Goal: Information Seeking & Learning: Learn about a topic

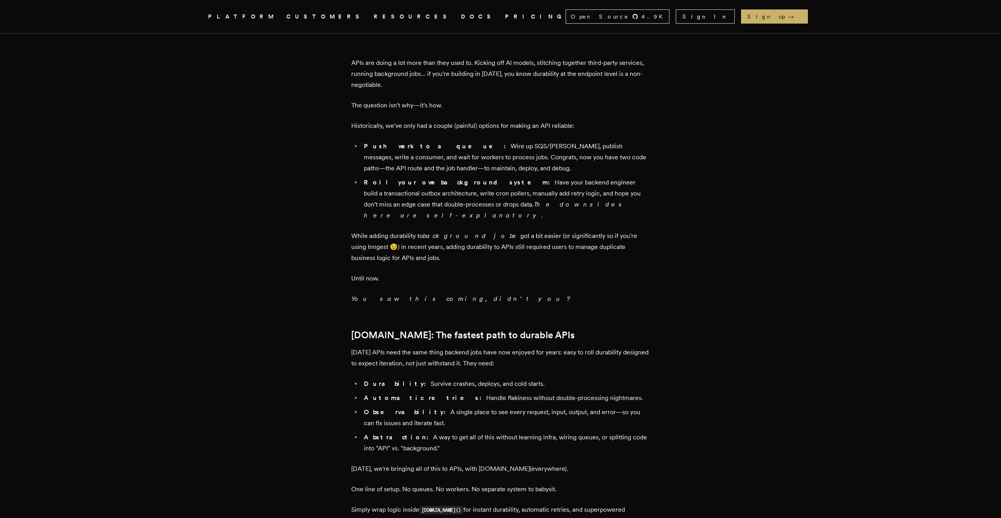
scroll to position [748, 0]
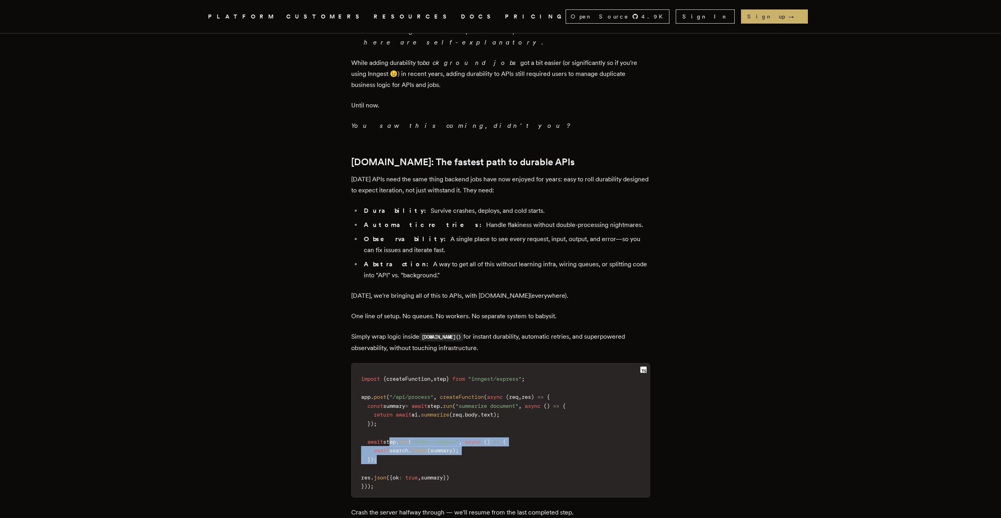
drag, startPoint x: 395, startPoint y: 386, endPoint x: 400, endPoint y: 404, distance: 18.3
click at [400, 404] on code "import { createFunction , step } from "inngest/express" ; app . post ( "/api/pr…" at bounding box center [501, 432] width 298 height 129
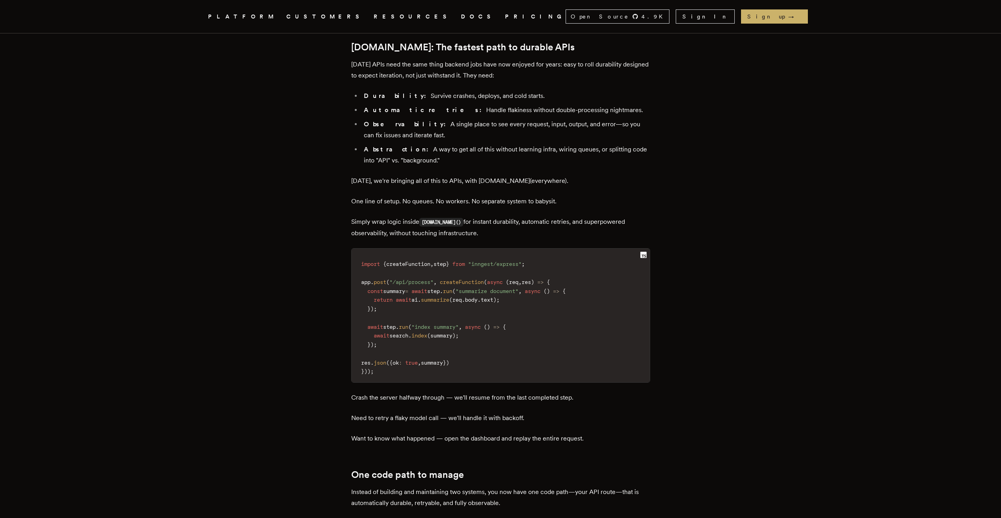
scroll to position [866, 0]
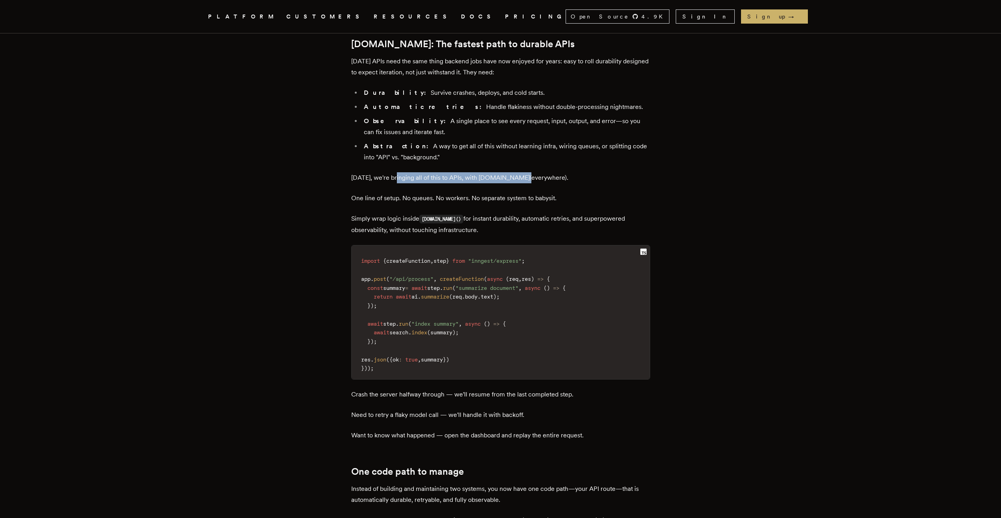
drag, startPoint x: 418, startPoint y: 120, endPoint x: 508, endPoint y: 125, distance: 89.4
click at [523, 172] on p "Today, we're bringing all of this to APIs, with step.run(everywhere)." at bounding box center [500, 177] width 299 height 11
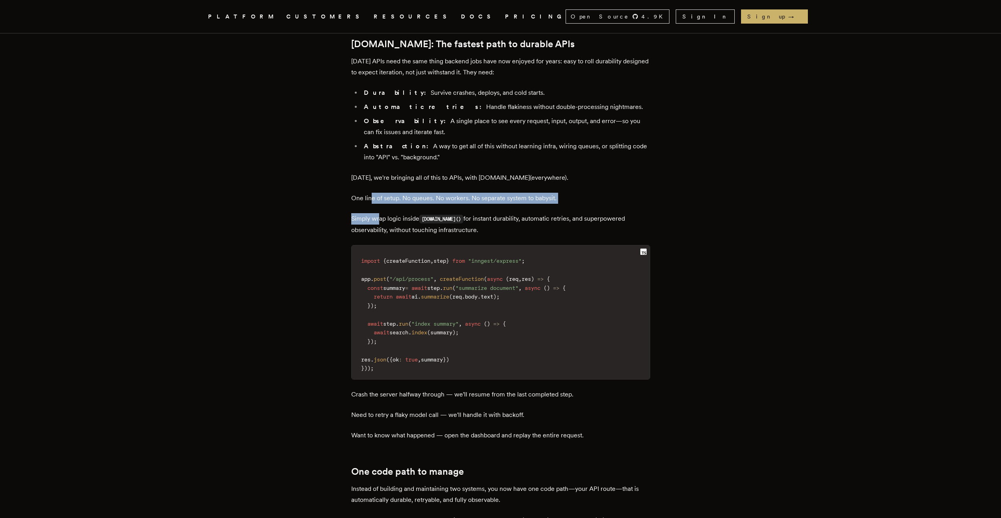
drag, startPoint x: 373, startPoint y: 137, endPoint x: 383, endPoint y: 161, distance: 26.2
click at [383, 161] on div "TLDR: We're bringing one-step durability to APIs. Add a single line of code to …" at bounding box center [500, 136] width 299 height 1351
drag, startPoint x: 398, startPoint y: 160, endPoint x: 570, endPoint y: 169, distance: 172.6
click at [570, 213] on p "Simply wrap logic inside step.run() for instant durability, automatic retries, …" at bounding box center [500, 224] width 299 height 22
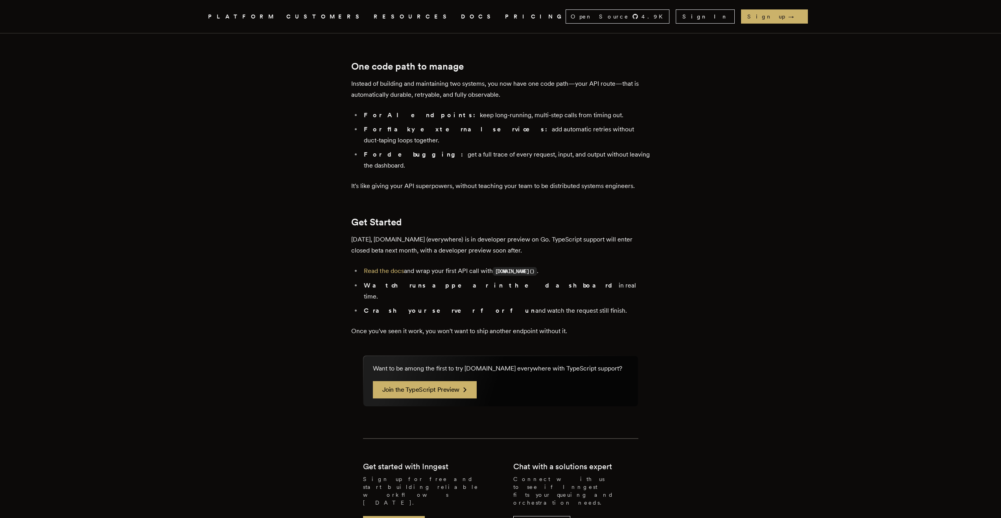
scroll to position [1298, 0]
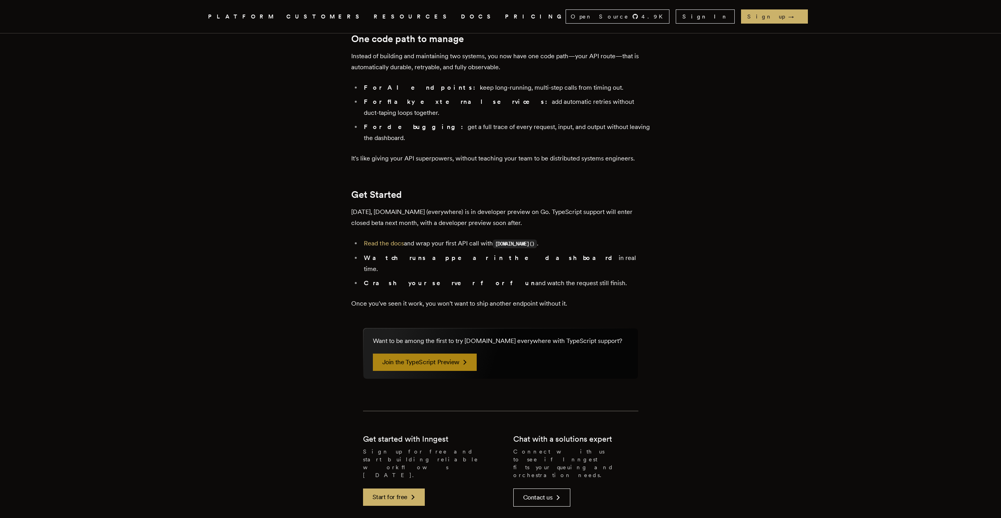
click at [435, 354] on link "Join the TypeScript Preview" at bounding box center [425, 362] width 104 height 17
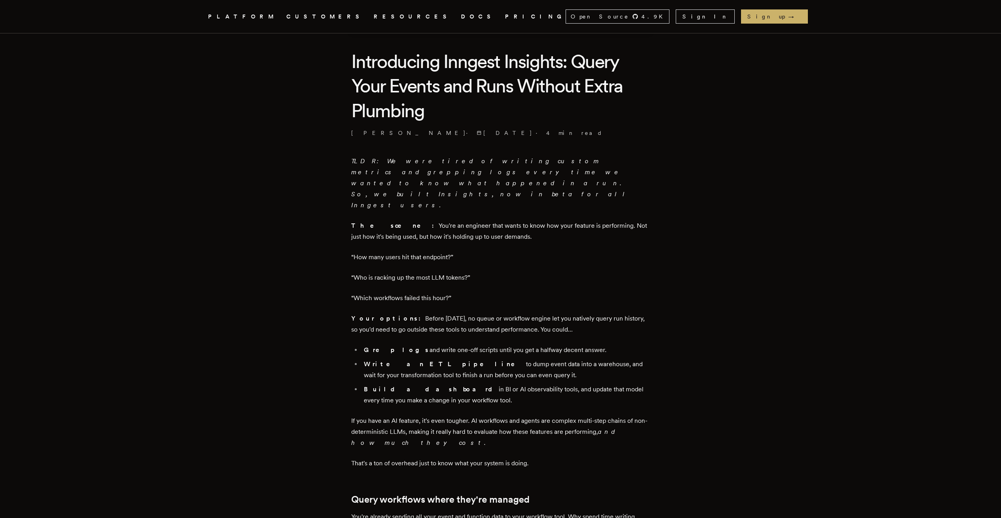
scroll to position [197, 0]
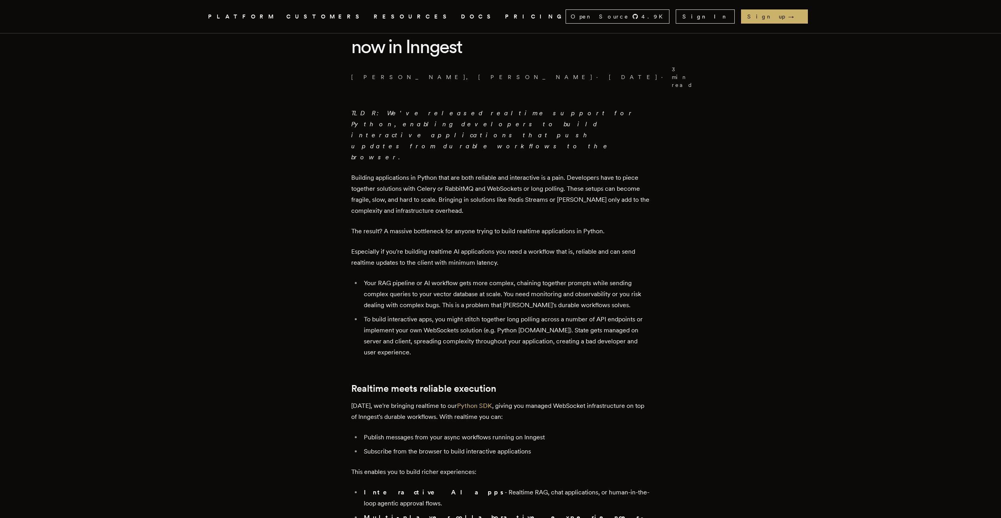
scroll to position [236, 0]
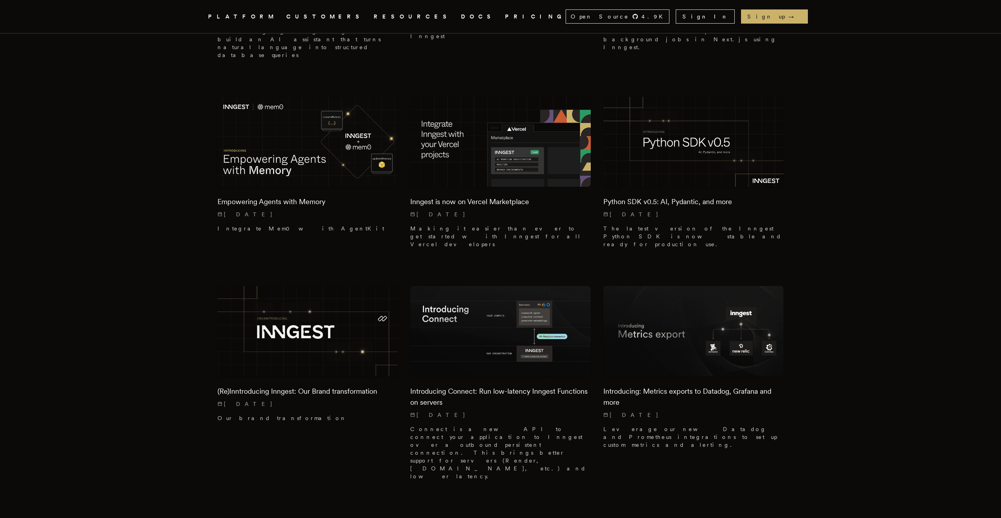
scroll to position [1338, 0]
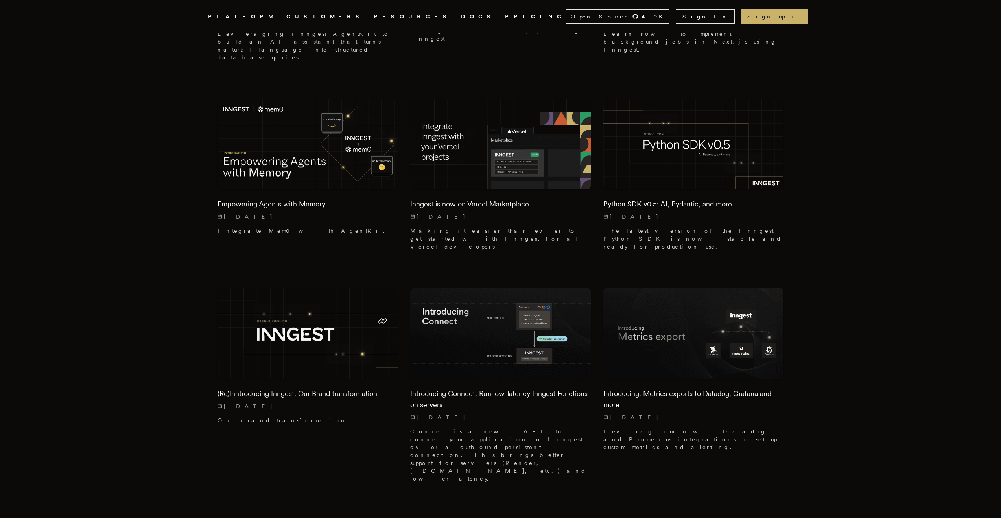
click at [414, 18] on div "PLATFORM CUSTOMERS RESOURCES DOCS PRICING" at bounding box center [387, 17] width 358 height 10
click at [461, 17] on link "DOCS" at bounding box center [478, 17] width 35 height 10
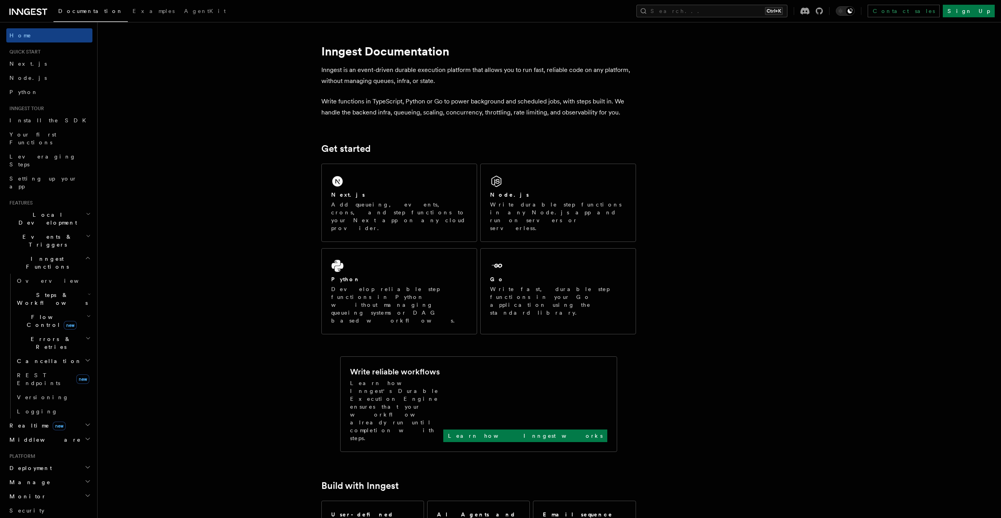
click at [46, 372] on span "REST Endpoints" at bounding box center [38, 379] width 43 height 14
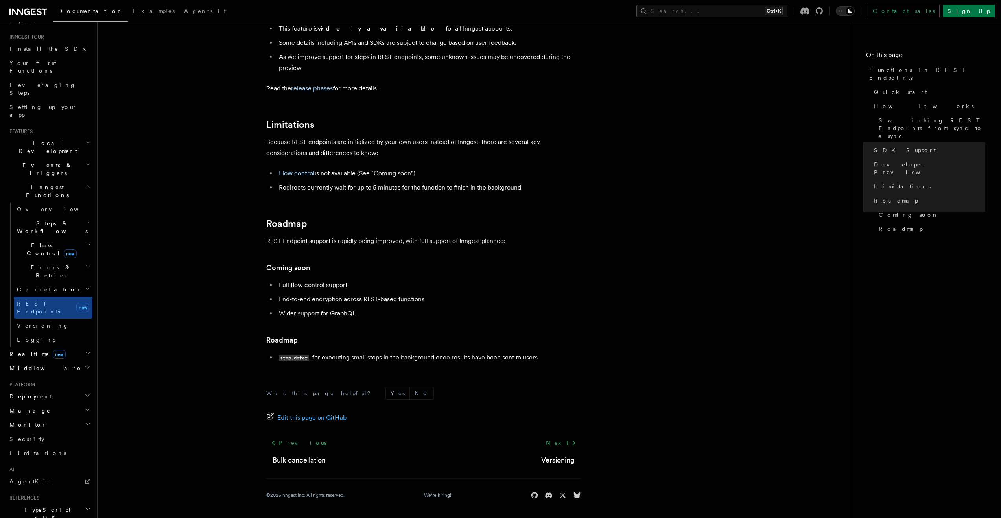
scroll to position [79, 0]
click at [61, 312] on link "Versioning" at bounding box center [53, 319] width 79 height 14
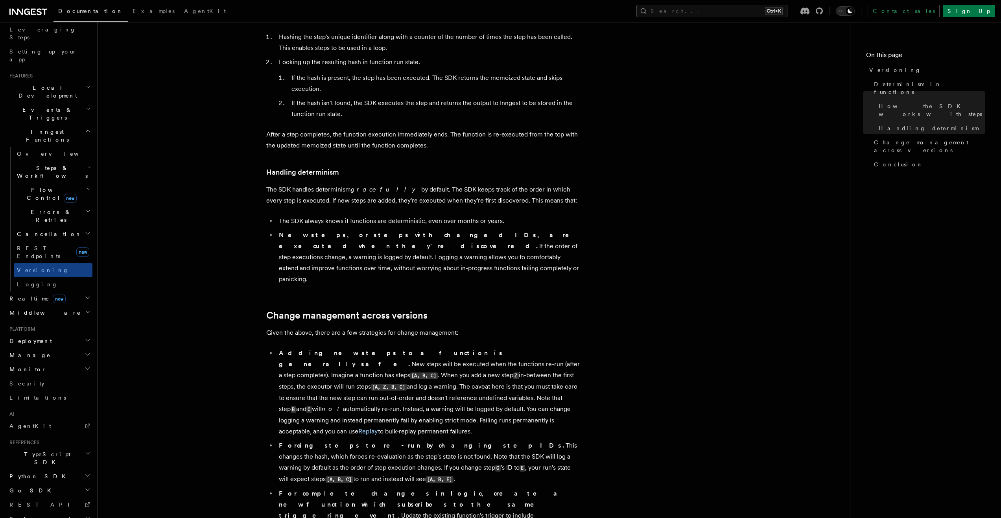
scroll to position [461, 0]
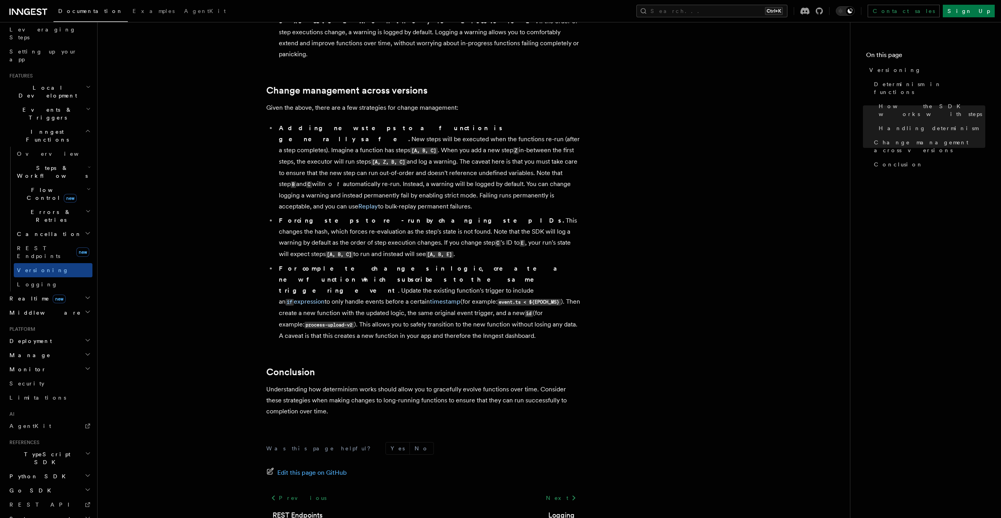
click at [67, 306] on h2 "Middleware" at bounding box center [49, 313] width 86 height 14
click at [85, 295] on icon "button" at bounding box center [88, 298] width 6 height 6
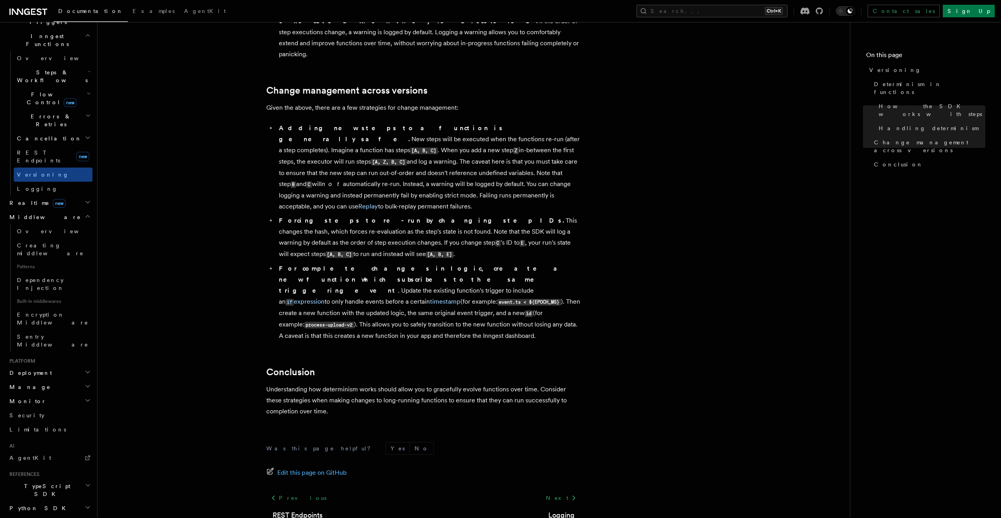
scroll to position [223, 0]
click at [67, 366] on h2 "Deployment" at bounding box center [49, 373] width 86 height 14
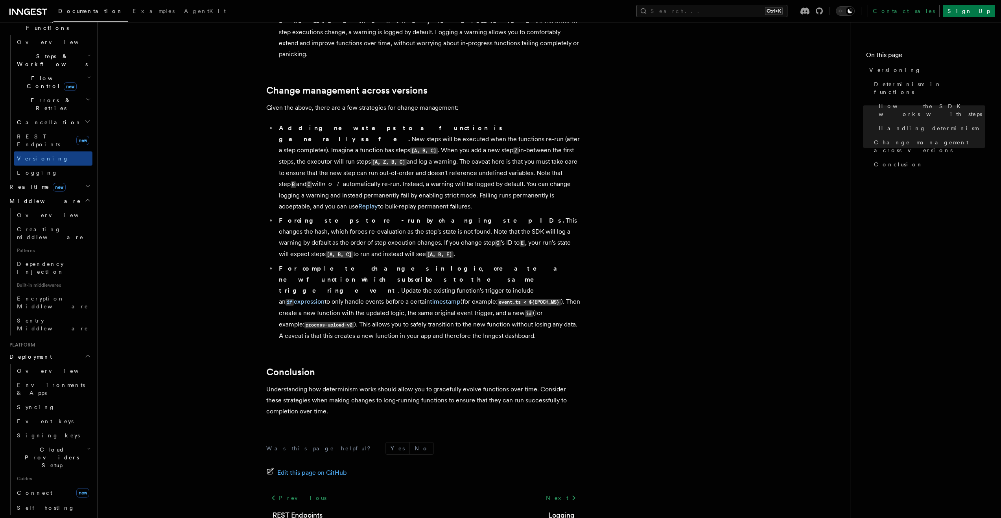
scroll to position [302, 0]
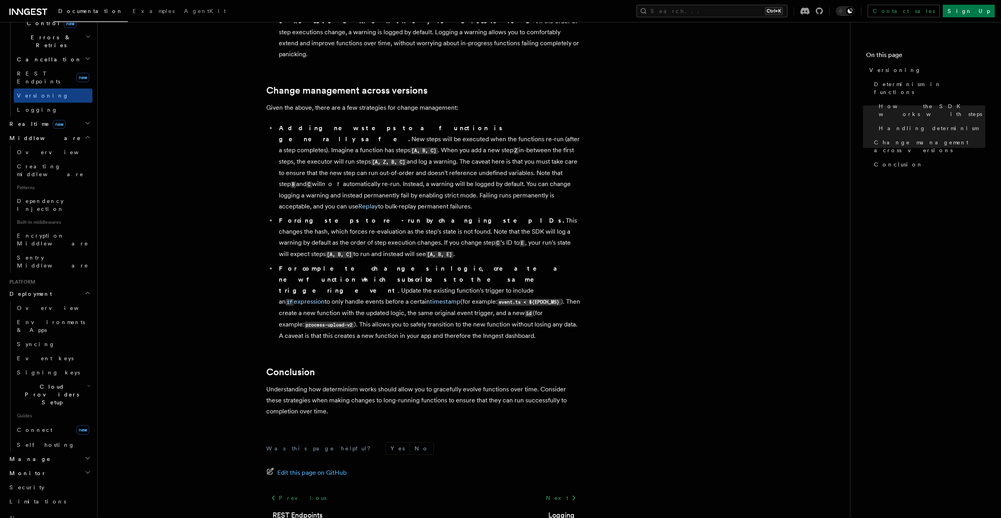
click at [41, 452] on h2 "Manage" at bounding box center [49, 459] width 86 height 14
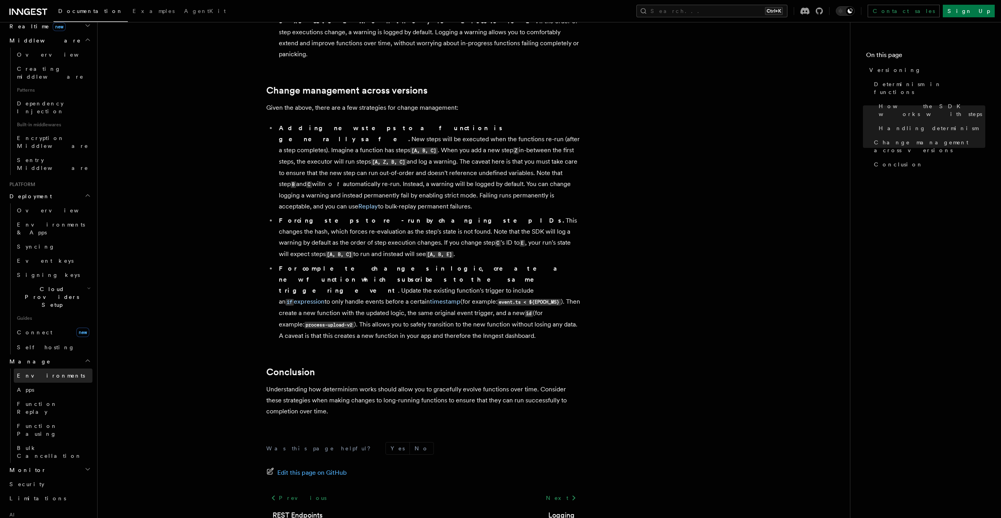
scroll to position [420, 0]
click at [56, 443] on h2 "Monitor" at bounding box center [49, 450] width 86 height 14
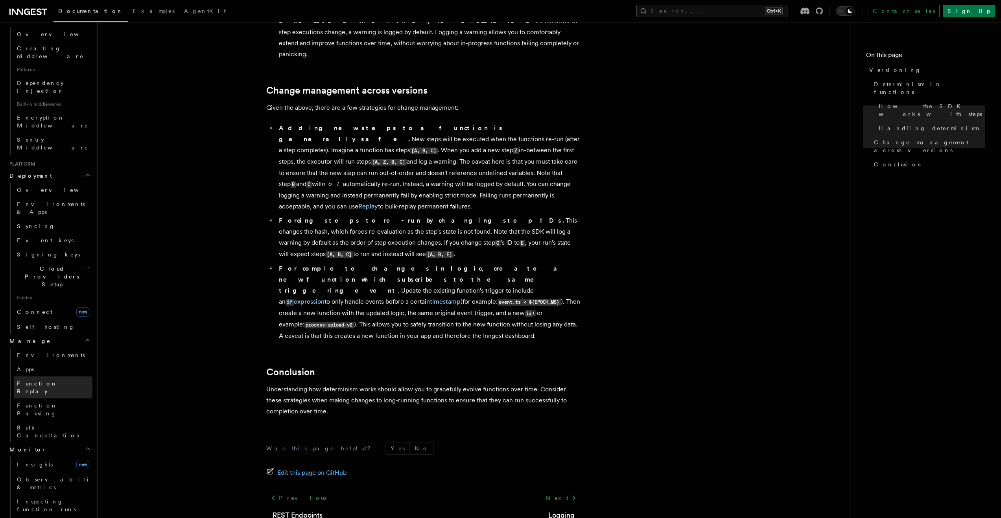
click at [56, 377] on link "Function Replay" at bounding box center [53, 388] width 79 height 22
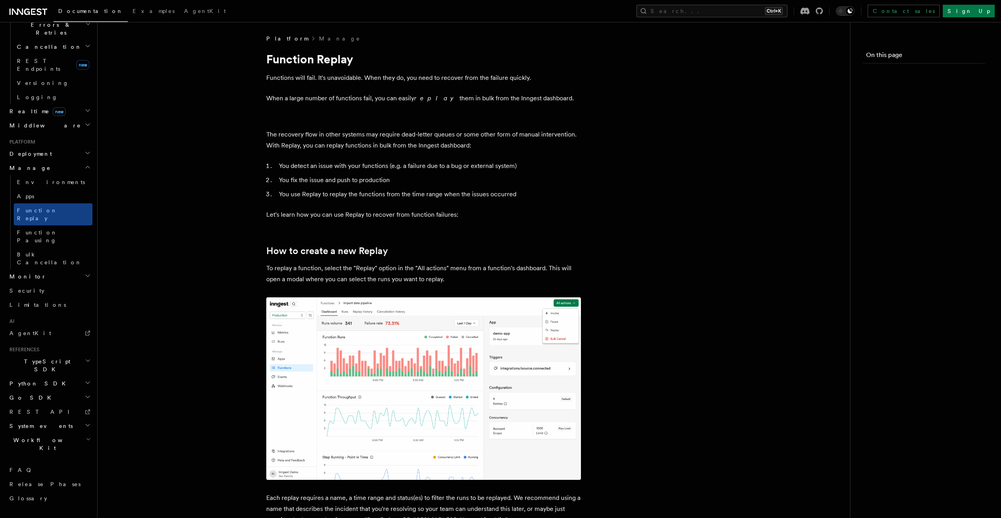
scroll to position [198, 0]
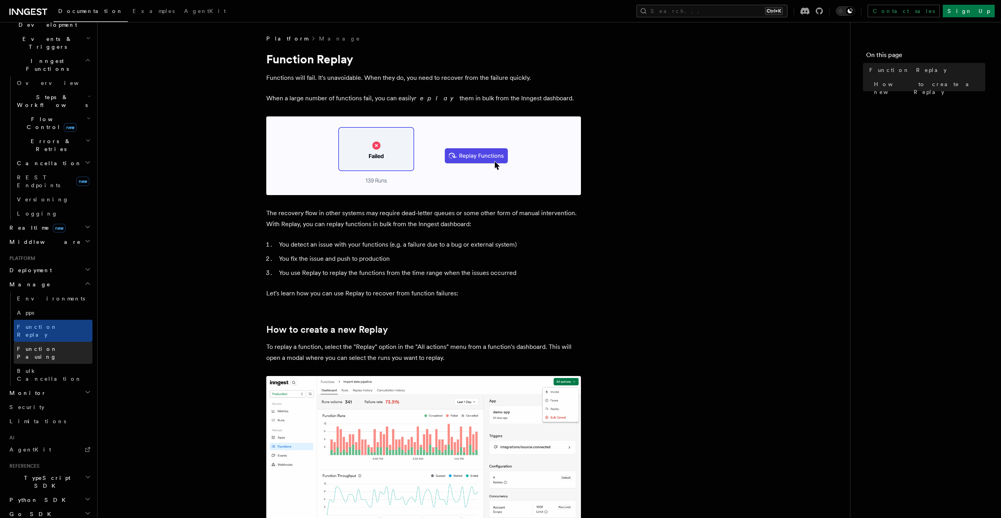
click at [57, 342] on link "Function Pausing" at bounding box center [53, 353] width 79 height 22
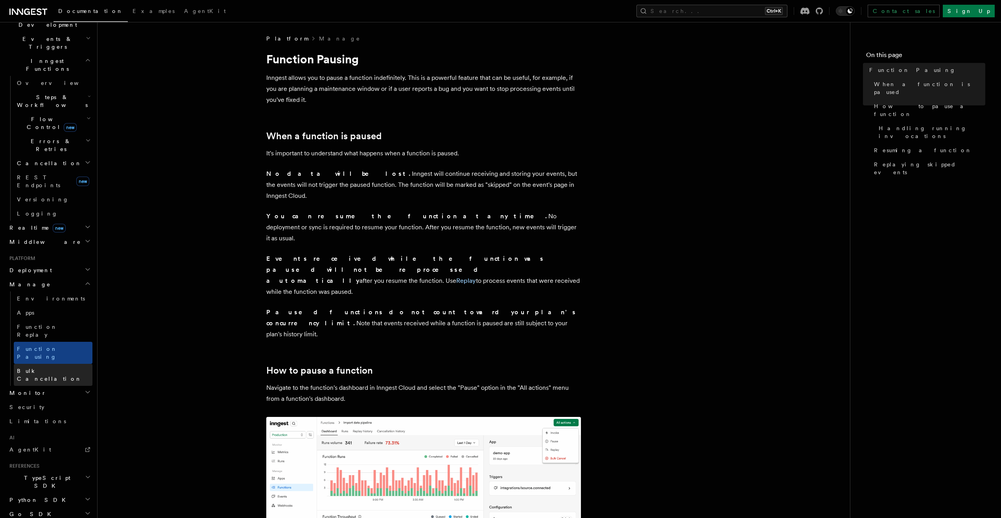
click at [63, 364] on link "Bulk Cancellation" at bounding box center [53, 375] width 79 height 22
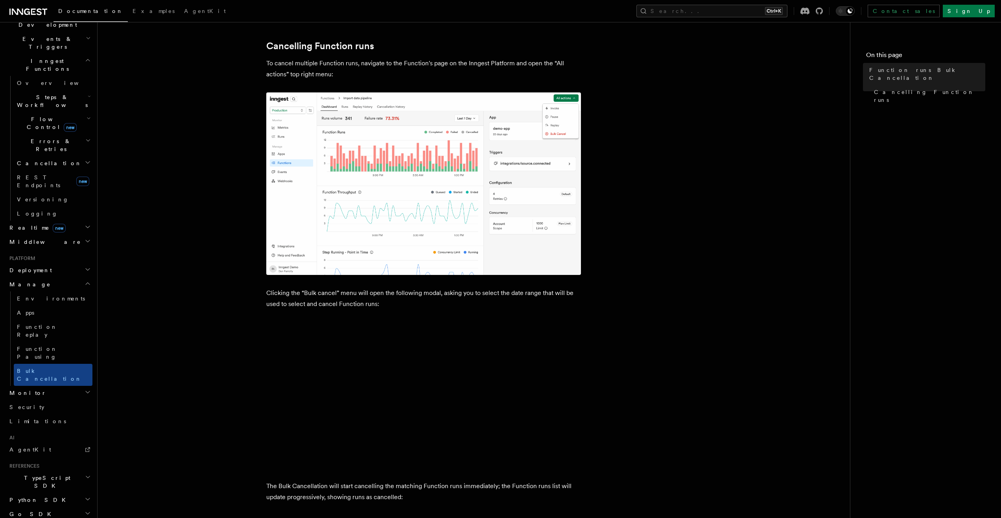
scroll to position [118, 0]
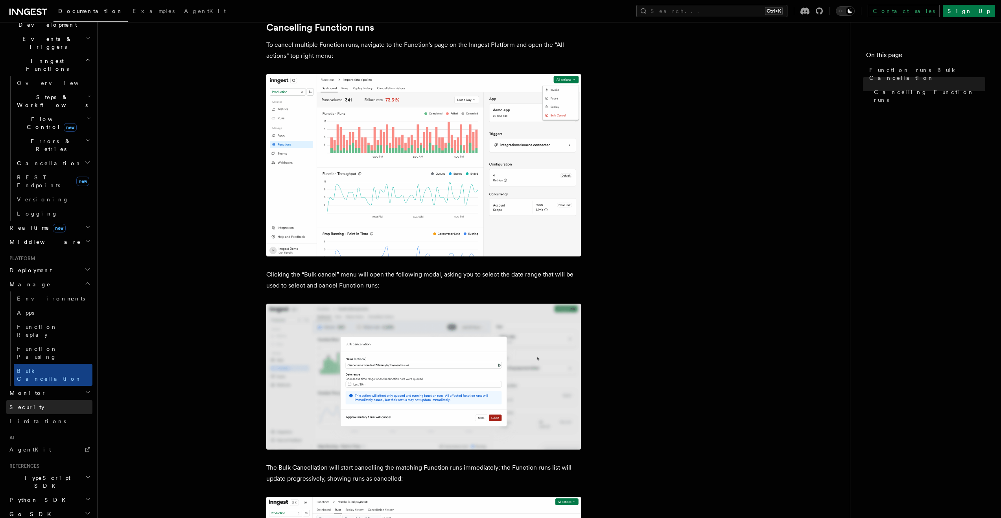
click at [39, 400] on link "Security" at bounding box center [49, 407] width 86 height 14
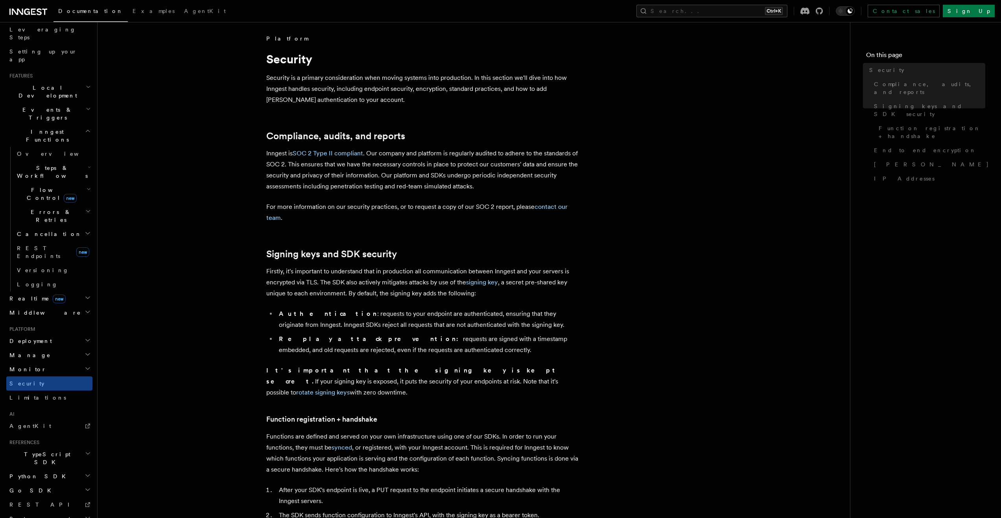
click at [48, 362] on h2 "Monitor" at bounding box center [49, 369] width 86 height 14
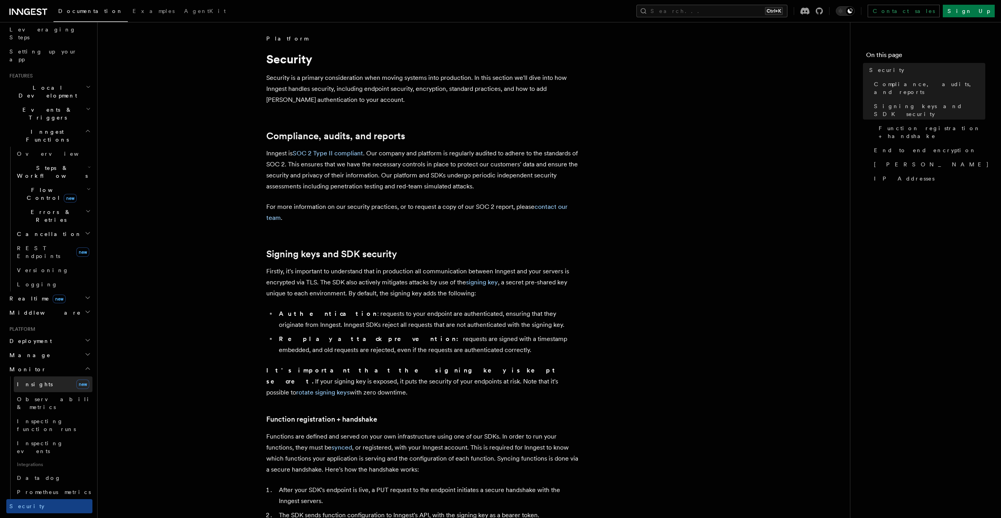
click at [53, 377] on link "Insights new" at bounding box center [53, 385] width 79 height 16
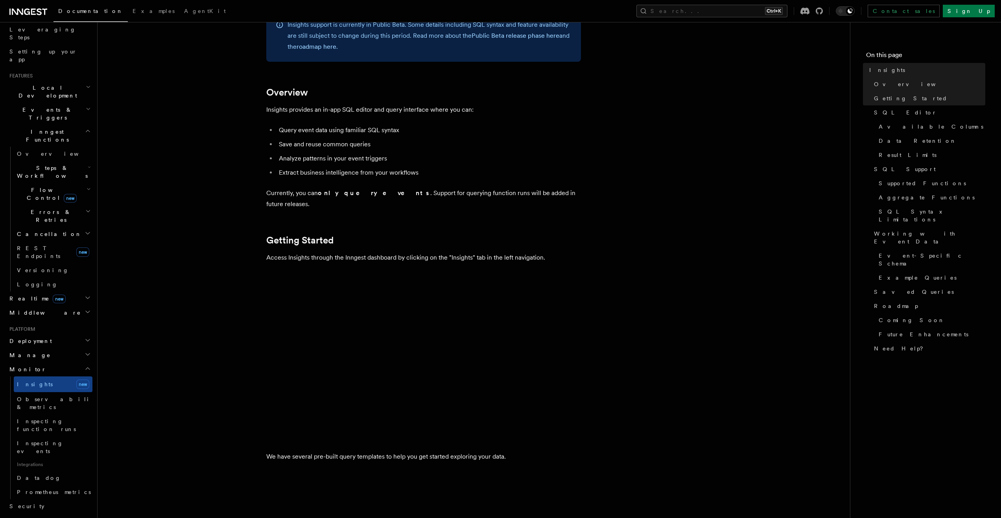
scroll to position [118, 0]
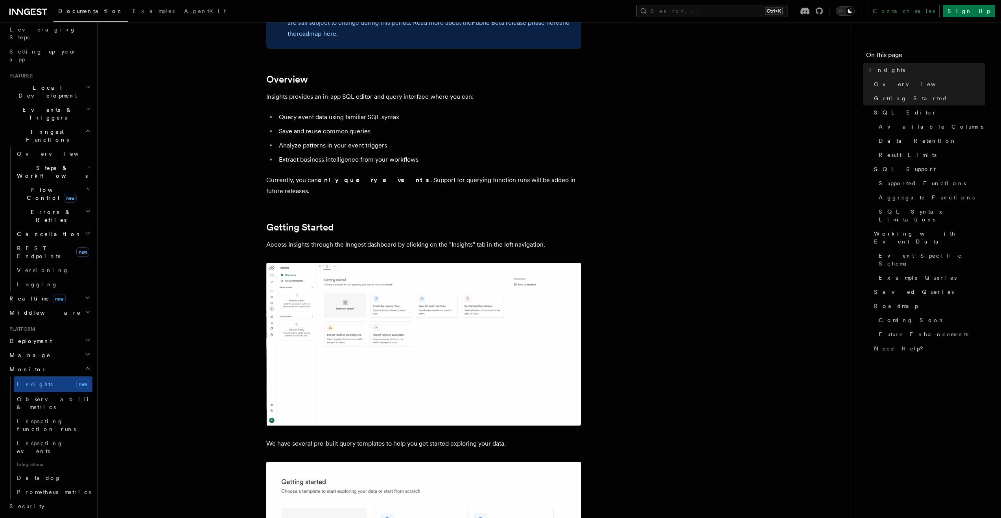
click at [325, 315] on img at bounding box center [423, 344] width 315 height 163
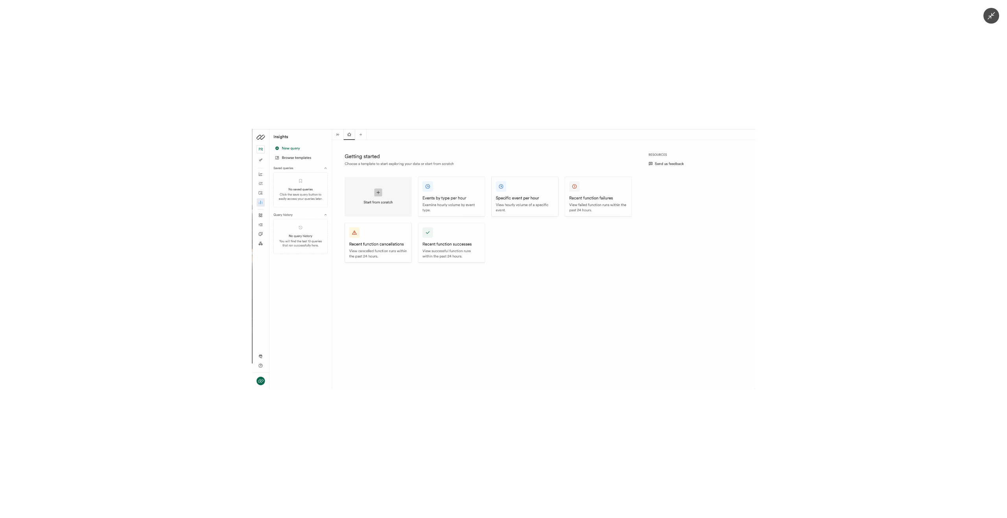
click at [189, 303] on div at bounding box center [503, 259] width 1007 height 518
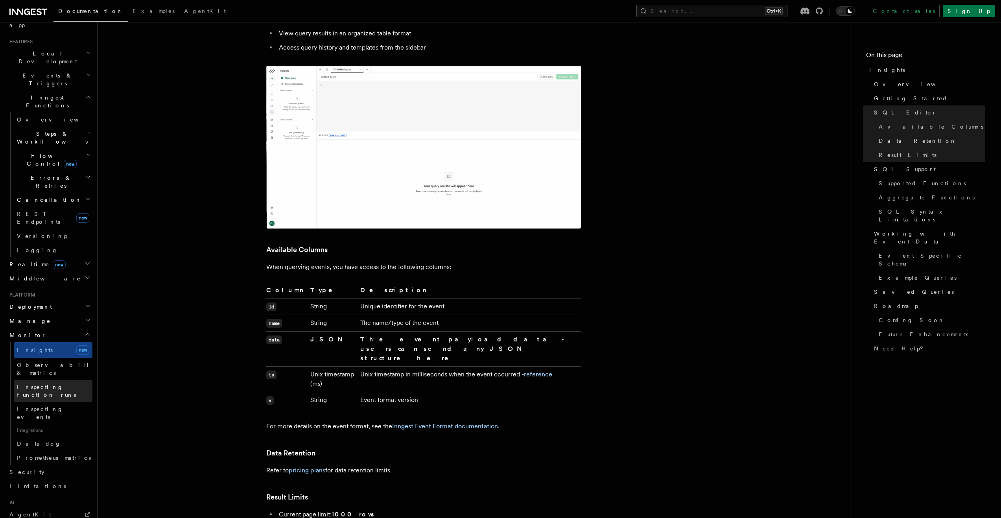
scroll to position [226, 0]
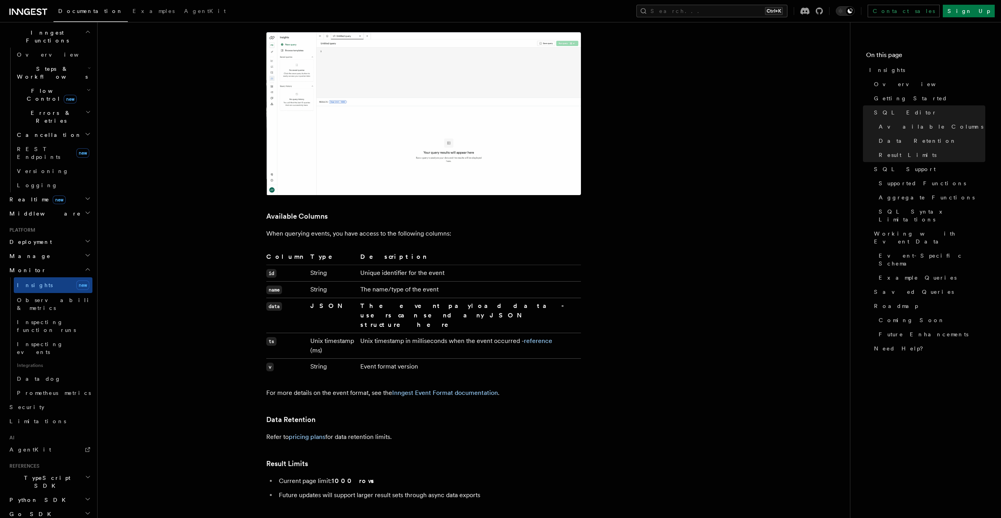
scroll to position [866, 0]
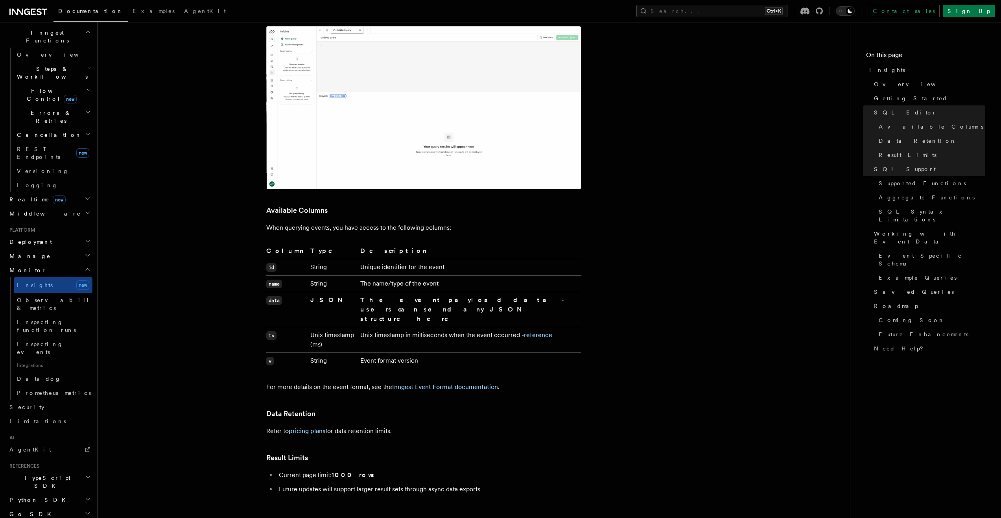
drag, startPoint x: 36, startPoint y: 476, endPoint x: 79, endPoint y: 465, distance: 44.8
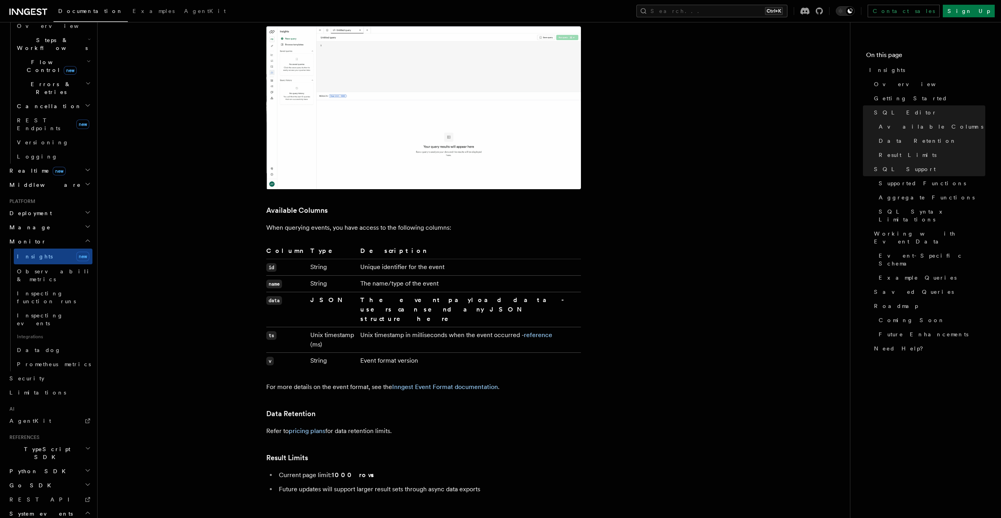
scroll to position [325, 0]
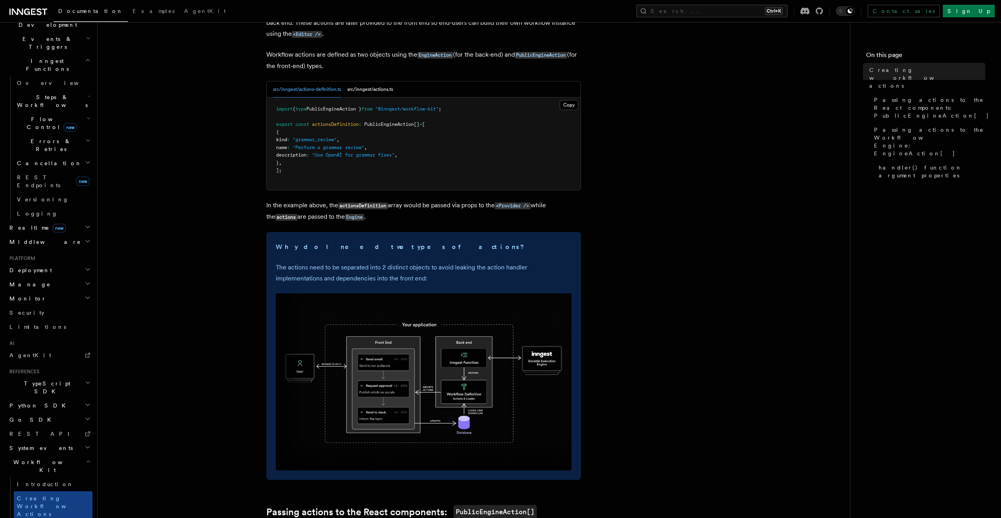
scroll to position [236, 0]
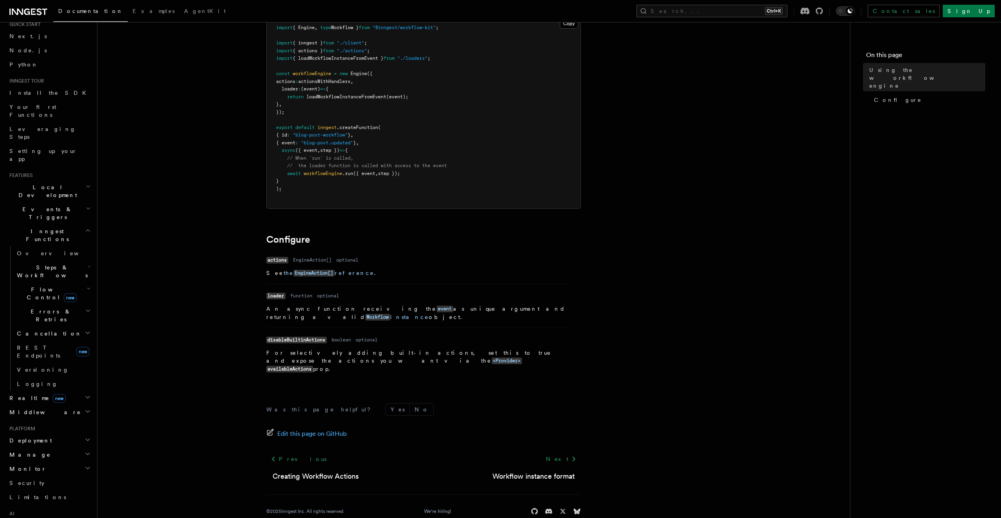
scroll to position [1, 0]
click at [61, 460] on h2 "Deployment" at bounding box center [49, 467] width 86 height 14
click at [68, 251] on h2 "Inngest Functions" at bounding box center [49, 262] width 86 height 22
click at [71, 207] on h2 "Local Development" at bounding box center [49, 218] width 86 height 22
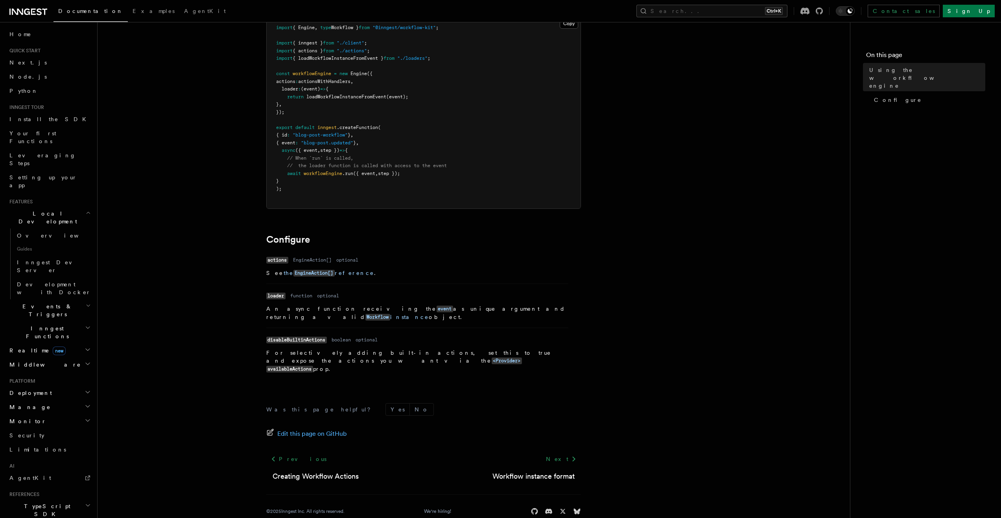
click at [61, 299] on h2 "Events & Triggers" at bounding box center [49, 310] width 86 height 22
click at [64, 271] on link "Direct invocation" at bounding box center [53, 282] width 79 height 22
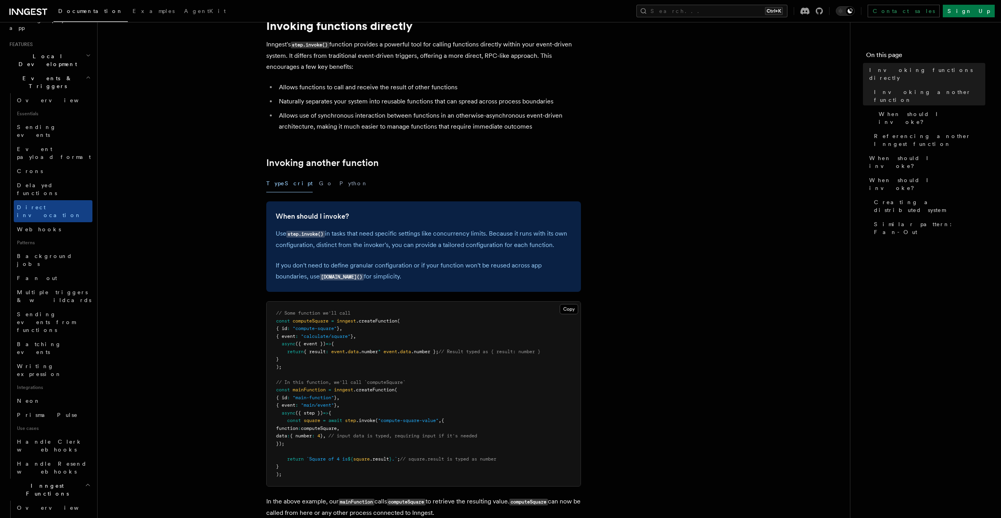
scroll to position [157, 0]
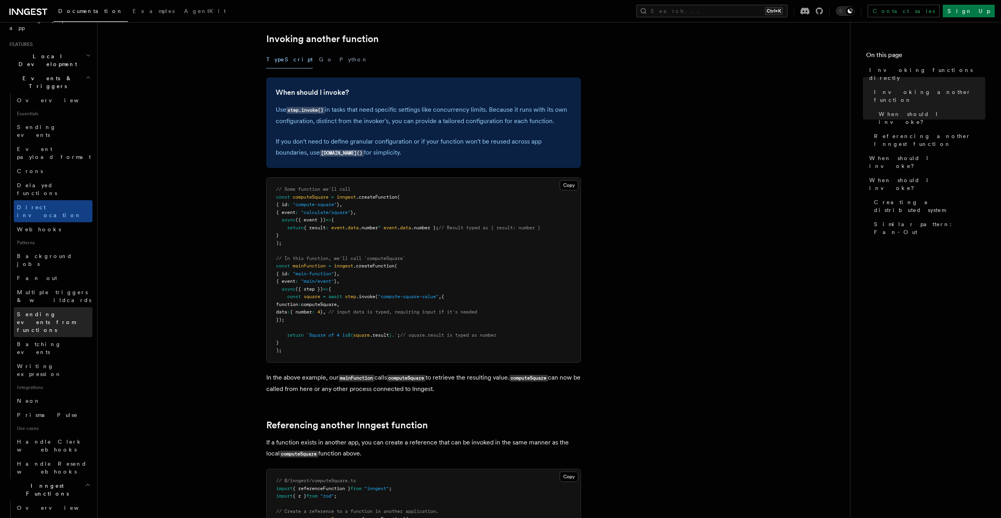
click at [55, 310] on span "Sending events from functions" at bounding box center [55, 322] width 76 height 24
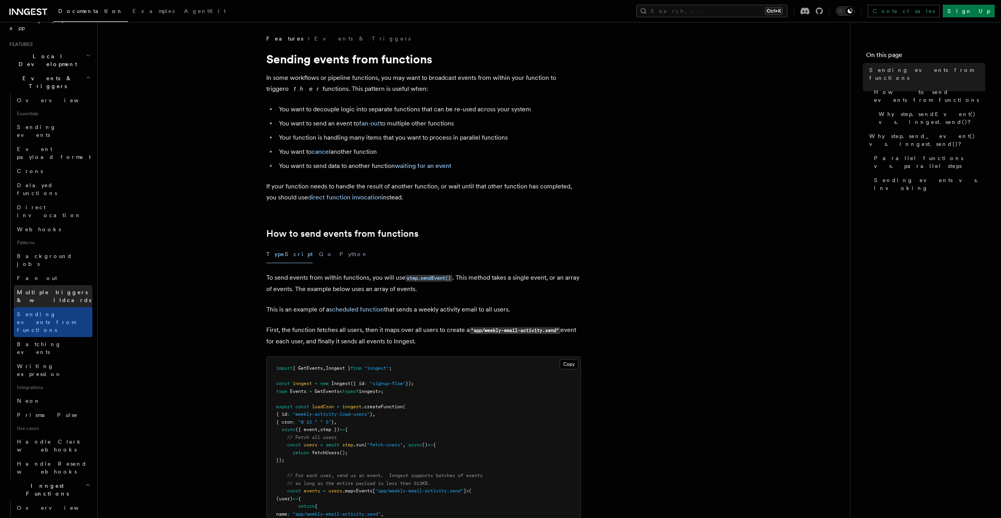
click at [55, 285] on link "Multiple triggers & wildcards" at bounding box center [53, 296] width 79 height 22
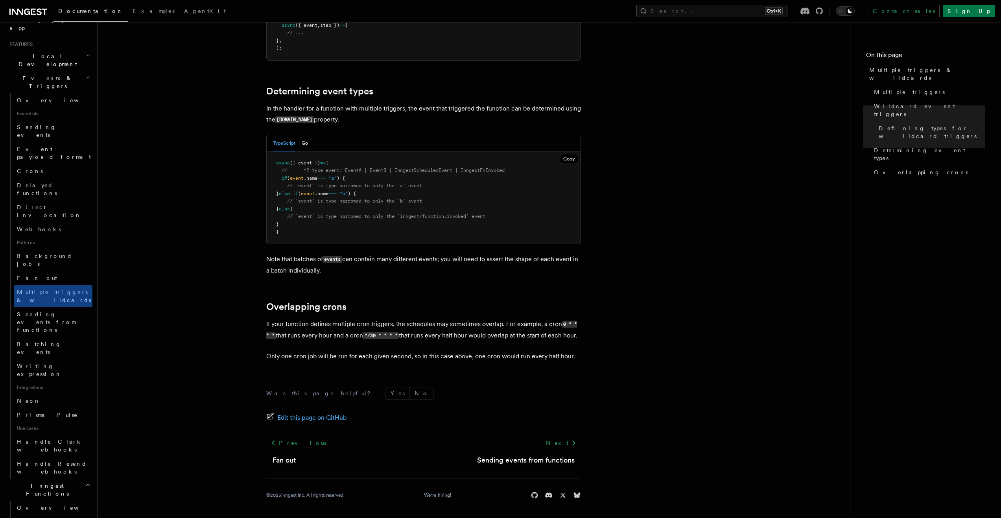
scroll to position [733, 0]
click at [52, 200] on link "Direct invocation" at bounding box center [53, 211] width 79 height 22
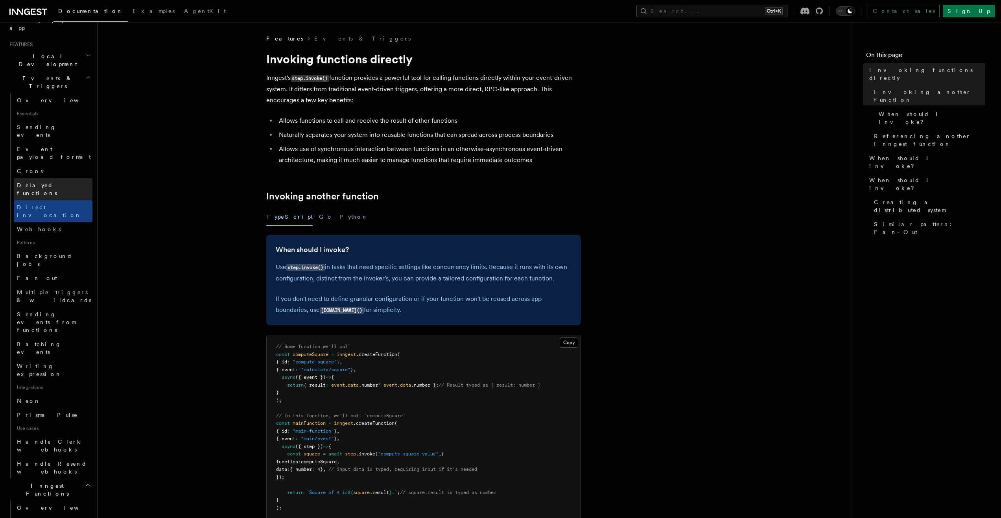
click at [57, 182] on span "Delayed functions" at bounding box center [37, 189] width 40 height 14
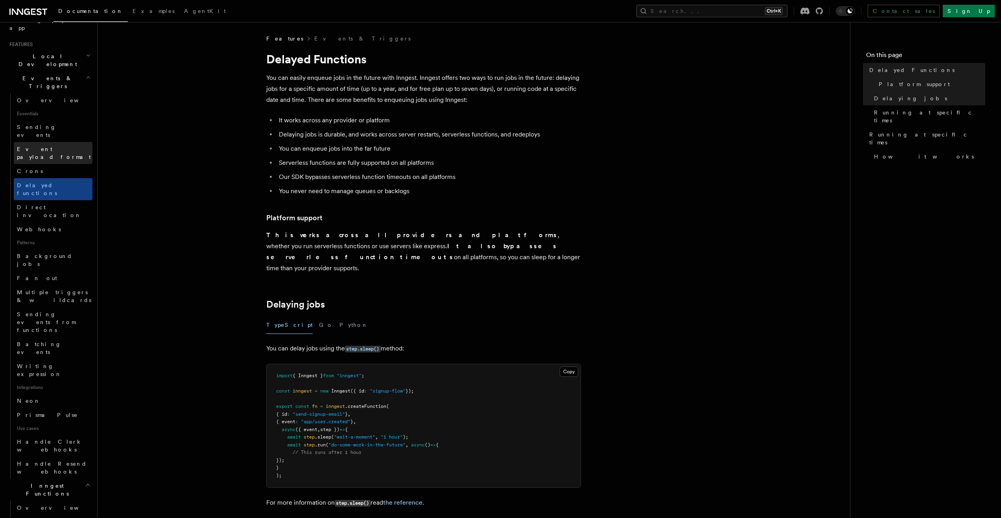
click at [61, 146] on span "Event payload format" at bounding box center [54, 153] width 74 height 14
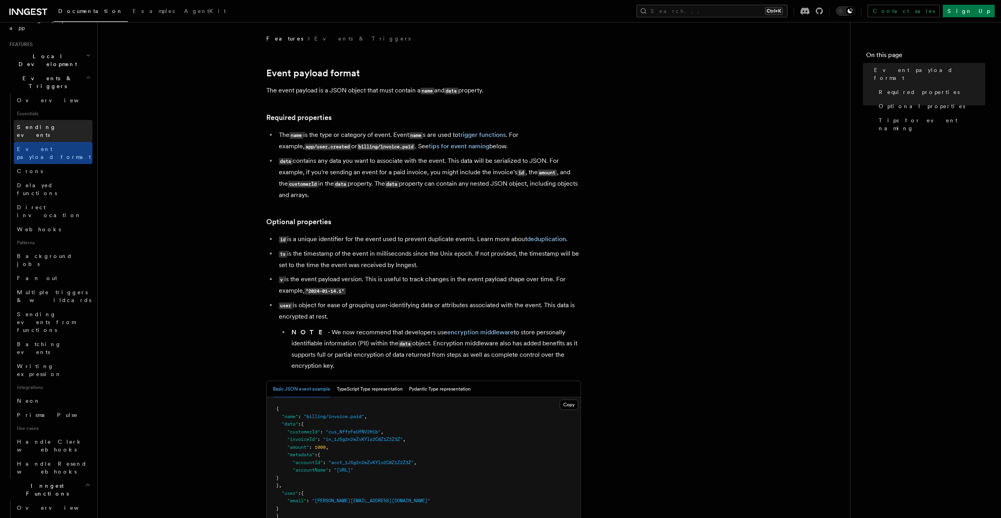
click at [61, 120] on link "Sending events" at bounding box center [53, 131] width 79 height 22
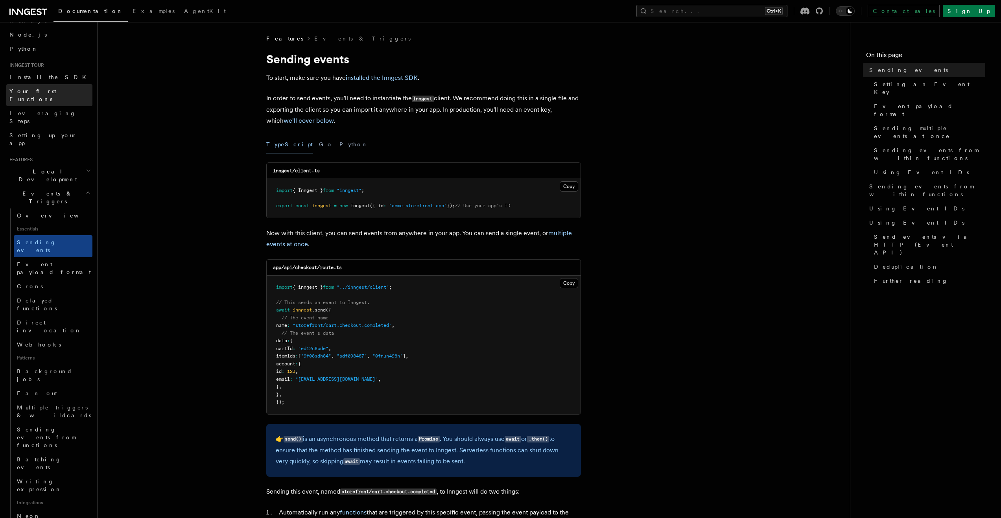
scroll to position [41, 0]
click at [54, 170] on span "Local Development" at bounding box center [45, 178] width 79 height 16
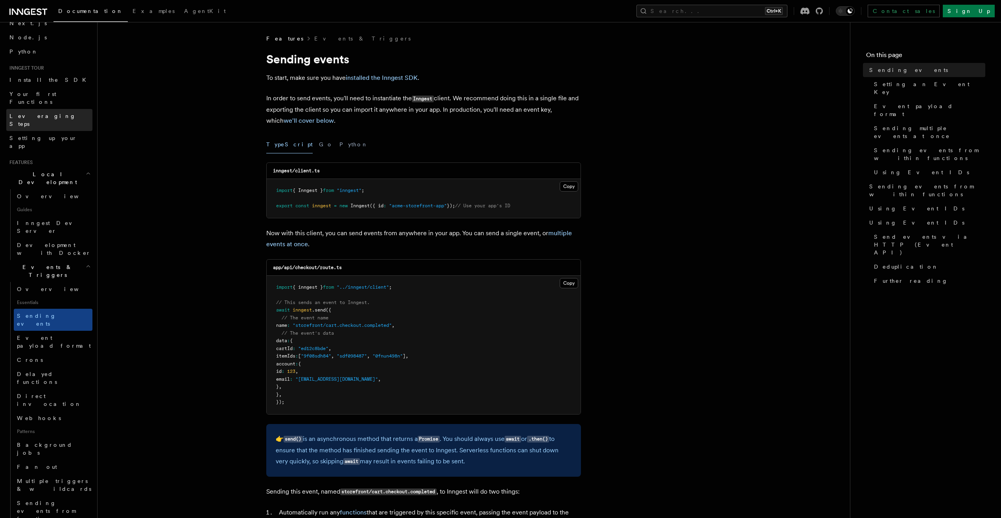
click at [53, 109] on link "Leveraging Steps" at bounding box center [49, 120] width 86 height 22
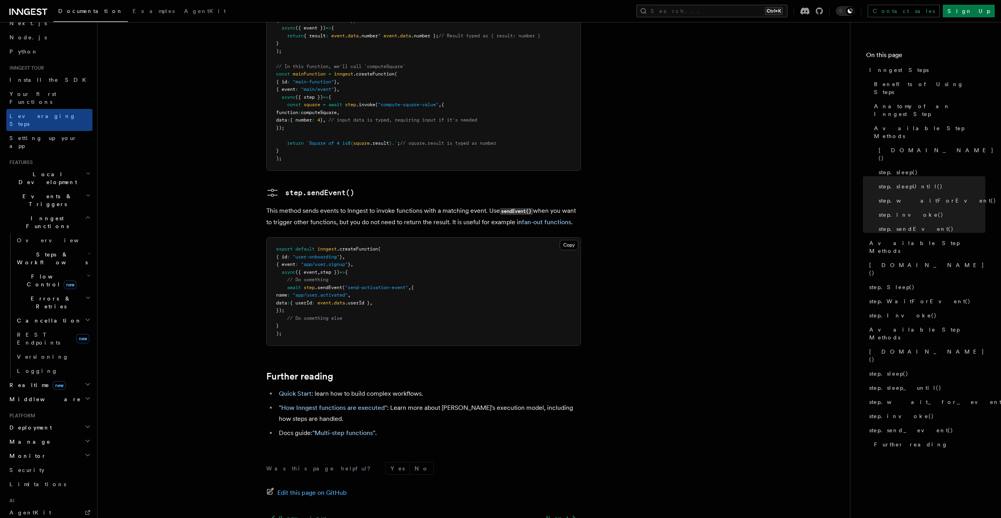
scroll to position [1558, 0]
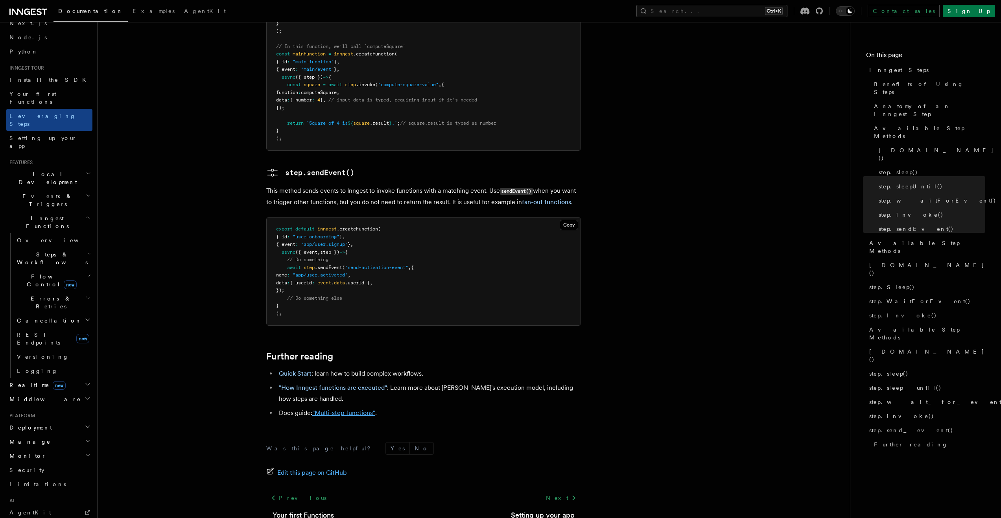
click at [338, 409] on link ""Multi-step functions"" at bounding box center [343, 412] width 63 height 7
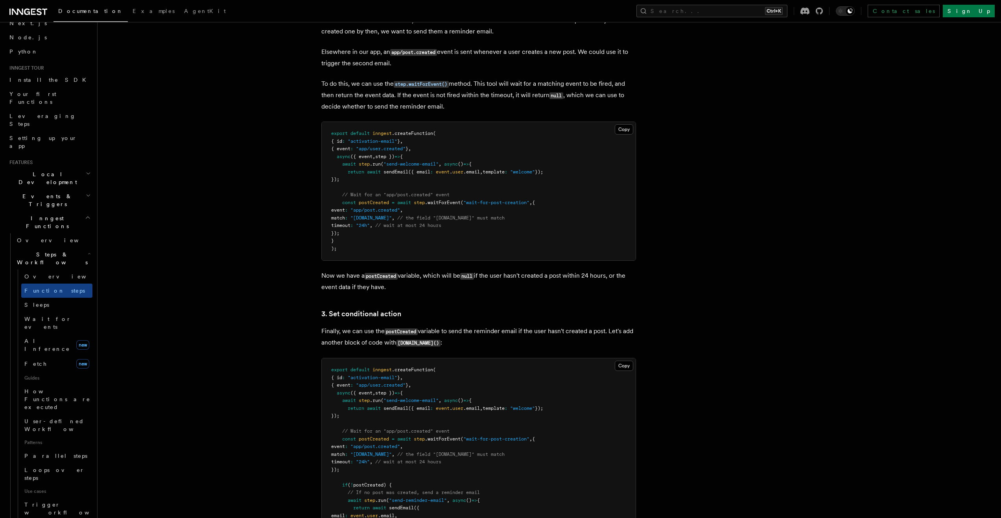
scroll to position [787, 0]
